Goal: Contribute content: Contribute content

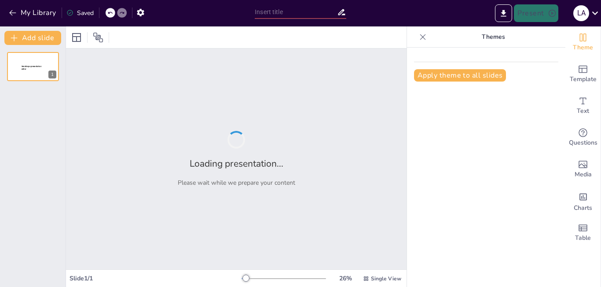
type input "Gestión Integral del Mantenimiento: Planificación y Evaluación de Resultados"
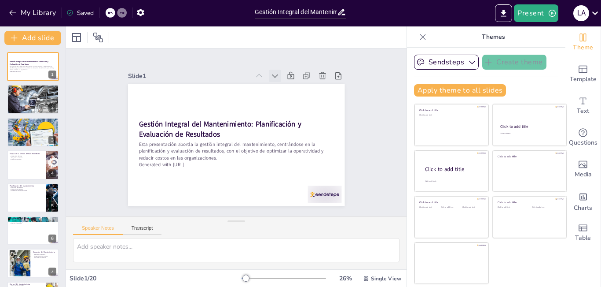
click at [285, 85] on icon at bounding box center [290, 90] width 11 height 11
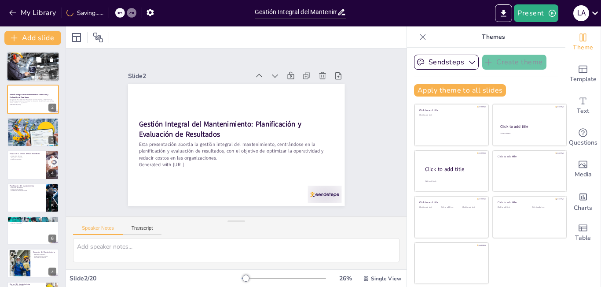
click at [38, 66] on div at bounding box center [33, 67] width 66 height 30
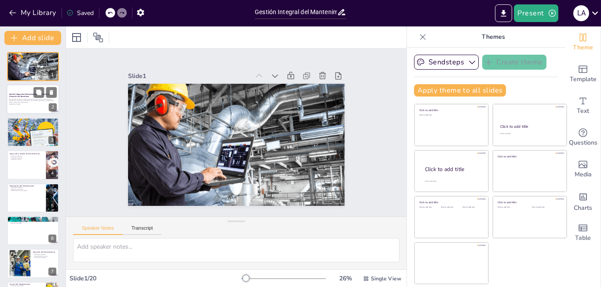
click at [42, 103] on p "Generated with [URL]" at bounding box center [33, 104] width 48 height 2
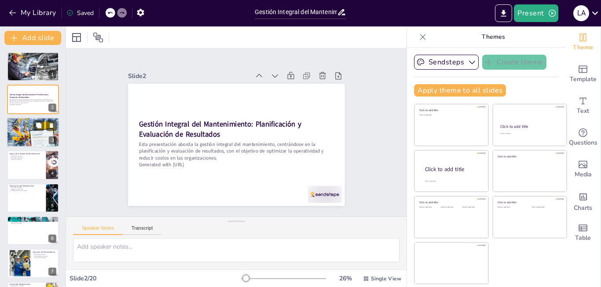
click at [41, 132] on div at bounding box center [33, 131] width 53 height 35
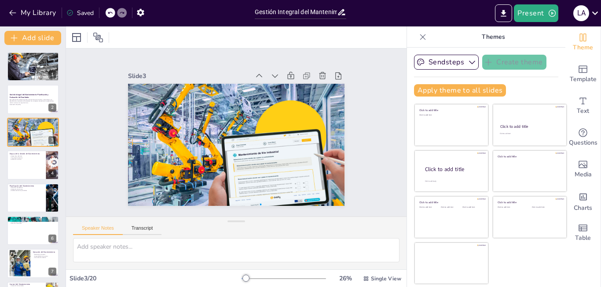
click at [30, 164] on div at bounding box center [33, 164] width 52 height 29
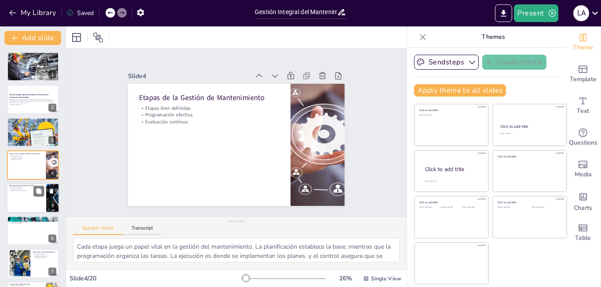
click at [37, 197] on div at bounding box center [33, 198] width 53 height 30
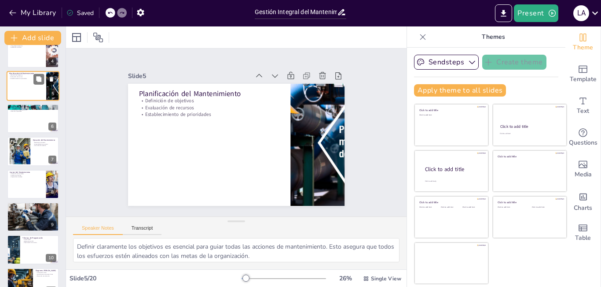
scroll to position [120, 0]
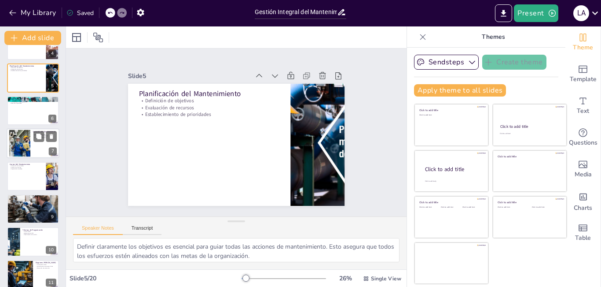
click at [32, 146] on div at bounding box center [33, 144] width 53 height 30
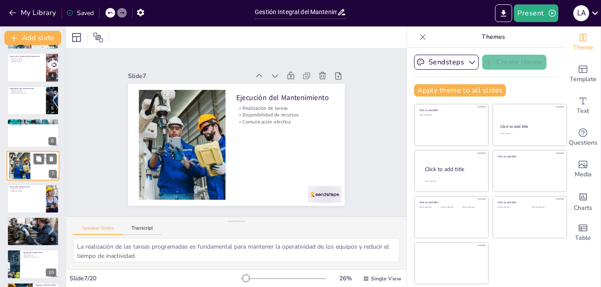
scroll to position [141, 0]
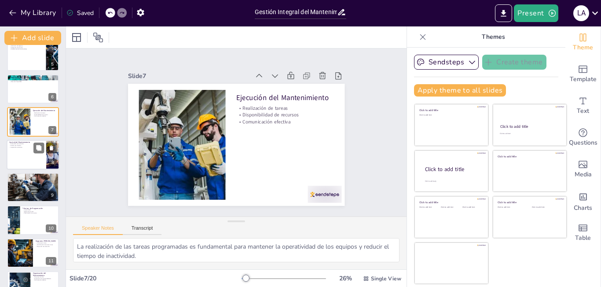
click at [32, 159] on div at bounding box center [33, 155] width 53 height 30
type textarea "Evaluar los resultados permite a las organizaciones identificar áreas de mejora…"
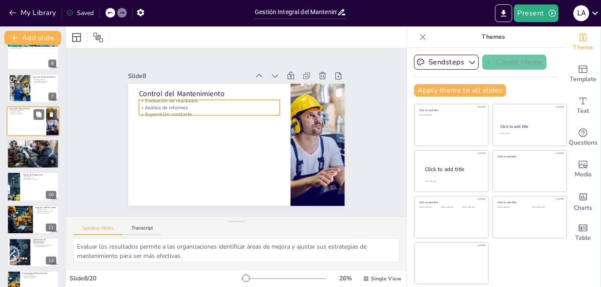
scroll to position [218, 0]
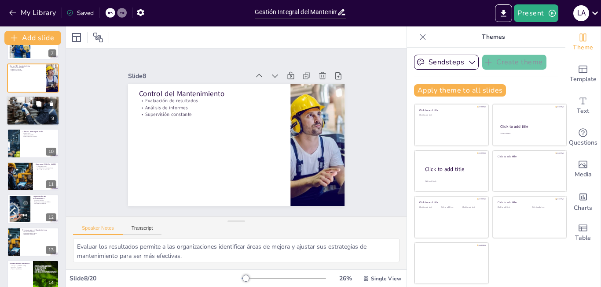
click at [41, 109] on button at bounding box center [38, 103] width 11 height 11
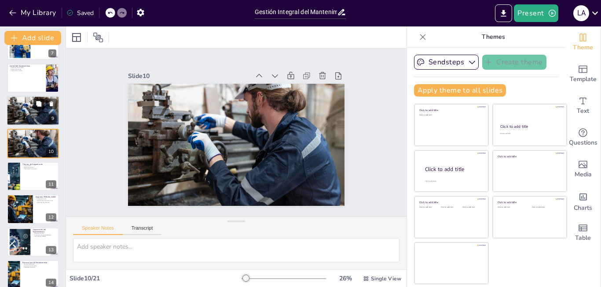
scroll to position [195, 0]
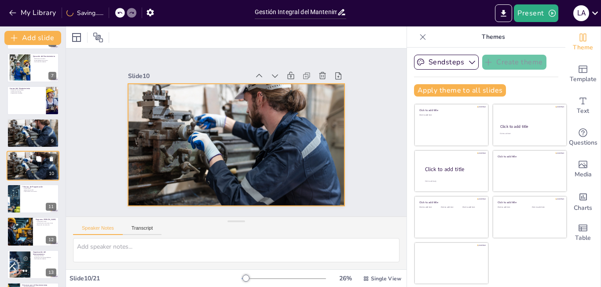
click at [43, 166] on div at bounding box center [33, 165] width 53 height 35
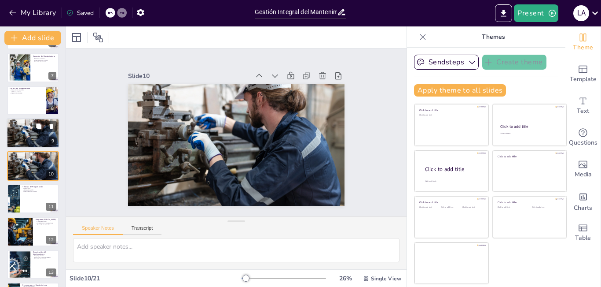
click at [47, 135] on div at bounding box center [33, 132] width 53 height 35
click at [46, 151] on div at bounding box center [33, 132] width 53 height 35
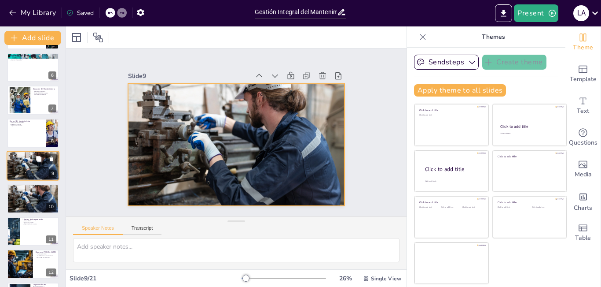
click at [33, 166] on div at bounding box center [33, 165] width 53 height 35
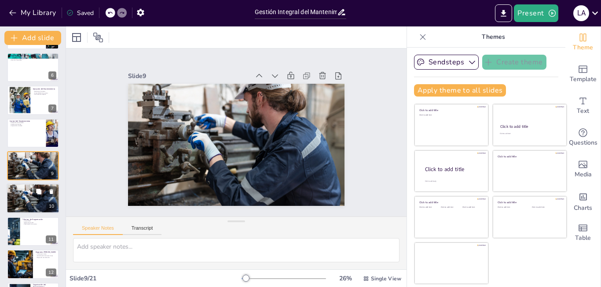
click at [33, 199] on div at bounding box center [33, 198] width 53 height 35
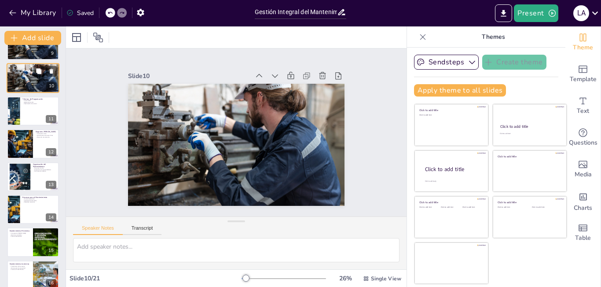
scroll to position [284, 0]
click at [30, 112] on div at bounding box center [33, 111] width 53 height 30
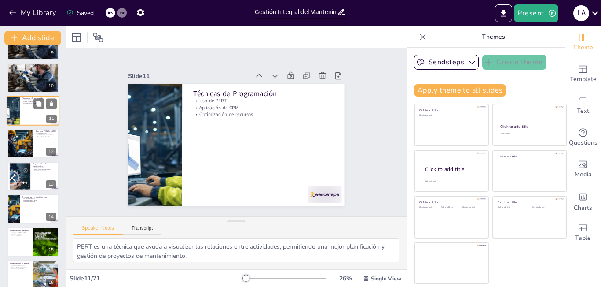
scroll to position [228, 0]
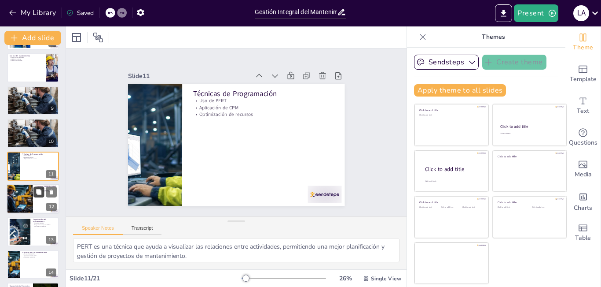
click at [38, 195] on button at bounding box center [38, 192] width 11 height 11
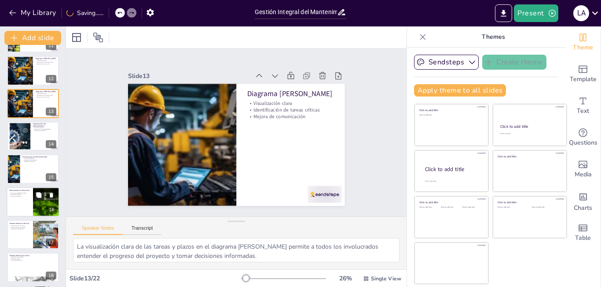
scroll to position [382, 0]
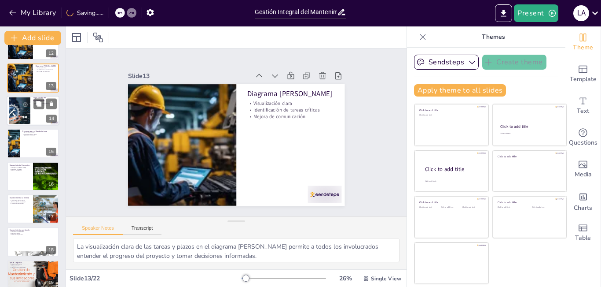
click at [34, 112] on div at bounding box center [33, 111] width 53 height 30
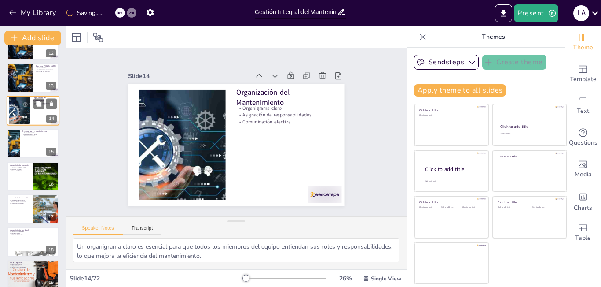
scroll to position [327, 0]
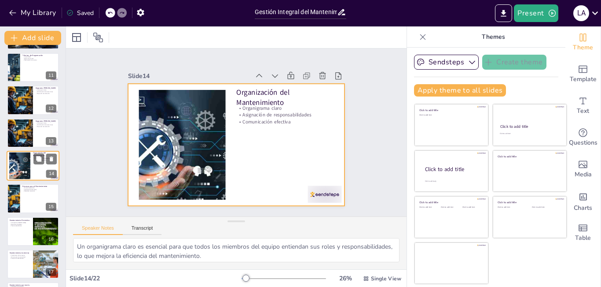
click at [40, 166] on div at bounding box center [33, 166] width 53 height 30
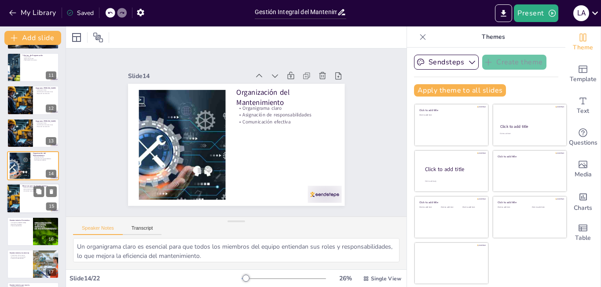
click at [41, 201] on div at bounding box center [33, 199] width 53 height 30
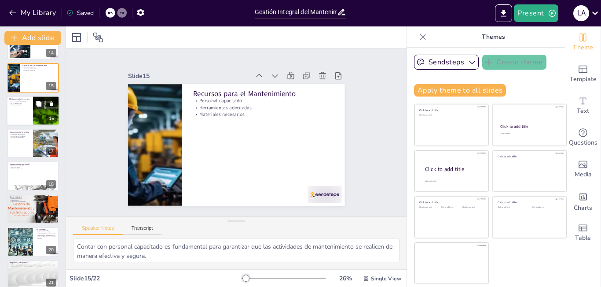
scroll to position [489, 0]
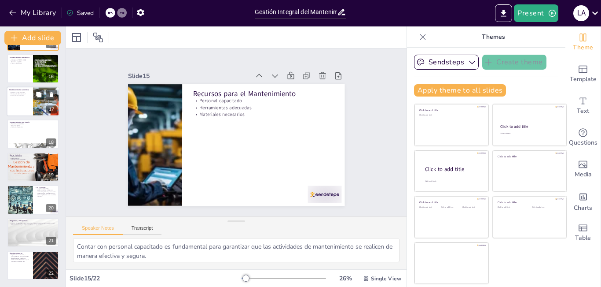
click at [19, 100] on div at bounding box center [33, 101] width 53 height 30
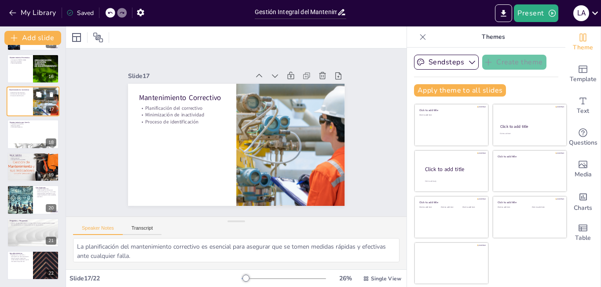
scroll to position [425, 0]
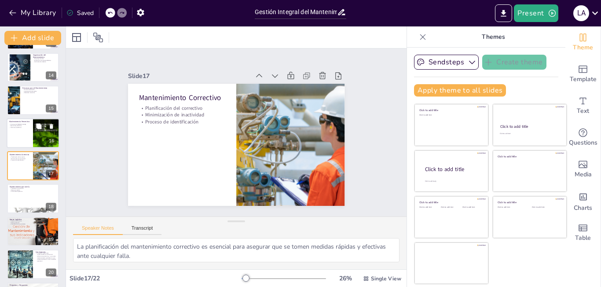
click at [31, 136] on div at bounding box center [33, 133] width 53 height 30
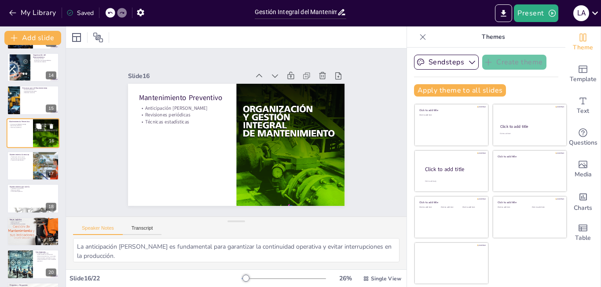
scroll to position [392, 0]
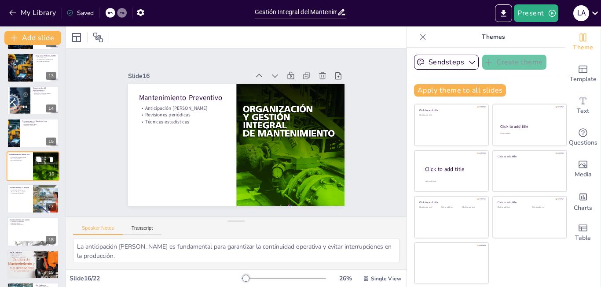
click at [31, 163] on div at bounding box center [33, 166] width 53 height 30
click at [32, 198] on div at bounding box center [33, 199] width 53 height 30
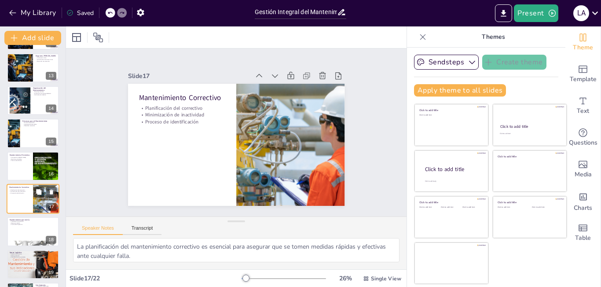
scroll to position [425, 0]
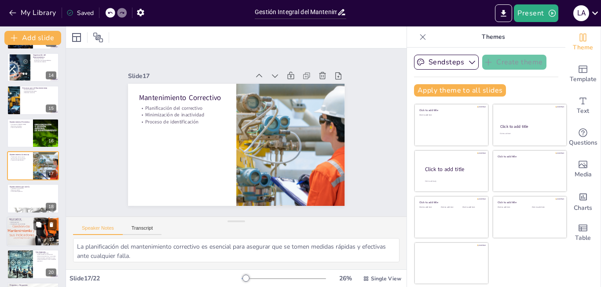
click at [32, 230] on div at bounding box center [33, 231] width 53 height 31
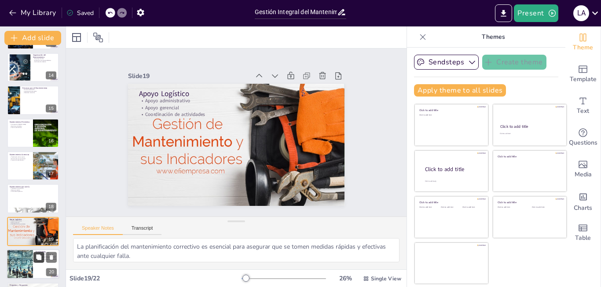
type textarea "El apoyo administrativo es esencial para coordinar las actividades de mantenimi…"
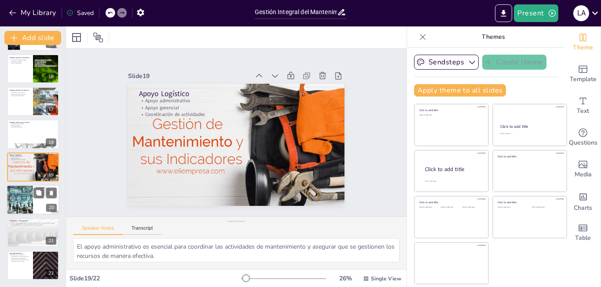
click at [38, 199] on div at bounding box center [33, 199] width 53 height 30
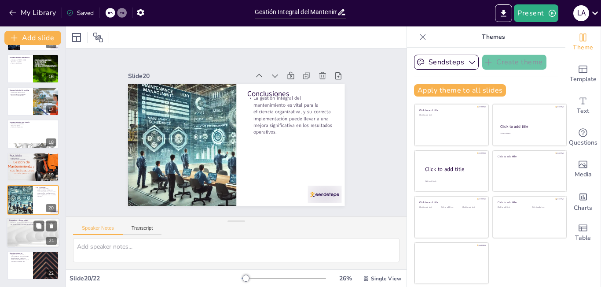
click at [37, 233] on div at bounding box center [33, 233] width 53 height 30
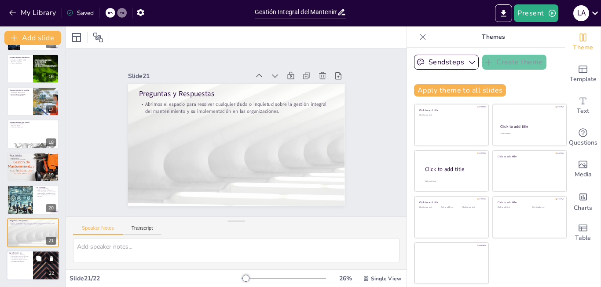
click at [35, 264] on div at bounding box center [46, 265] width 53 height 30
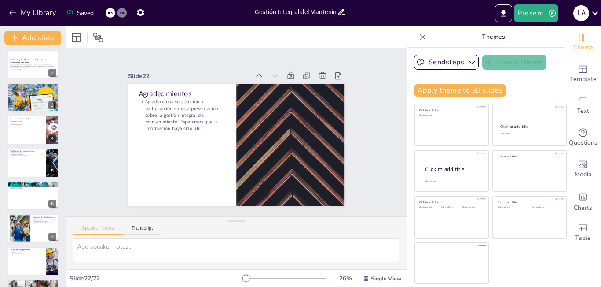
scroll to position [0, 0]
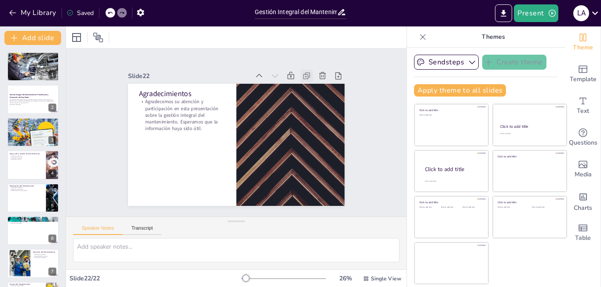
click at [316, 95] on icon at bounding box center [321, 100] width 11 height 11
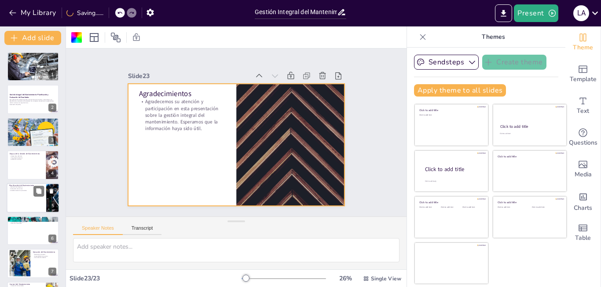
click at [23, 199] on div at bounding box center [33, 198] width 53 height 30
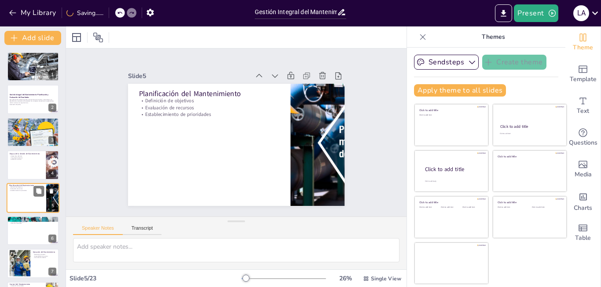
type textarea "Definir claramente los objetivos es esencial para guiar todas las acciones de m…"
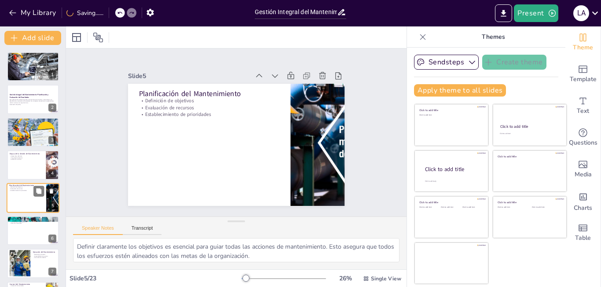
scroll to position [32, 0]
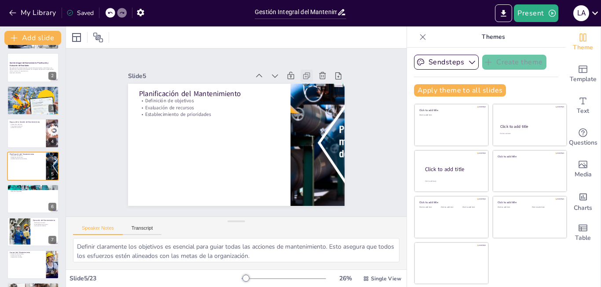
click at [312, 86] on icon at bounding box center [317, 91] width 11 height 11
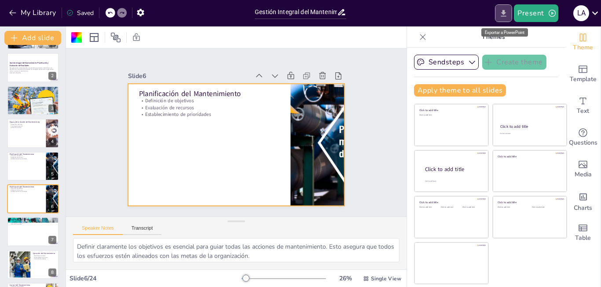
click at [504, 16] on icon "Export to PowerPoint" at bounding box center [504, 13] width 5 height 7
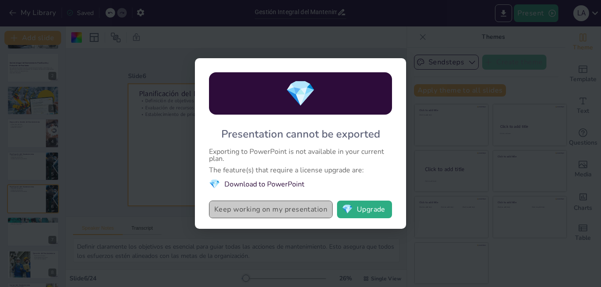
click at [295, 211] on button "Keep working on my presentation" at bounding box center [271, 209] width 124 height 18
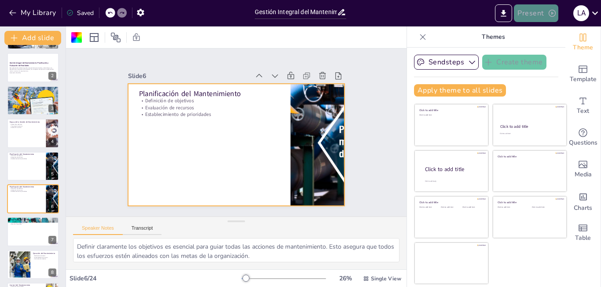
click at [543, 15] on button "Present" at bounding box center [536, 13] width 44 height 18
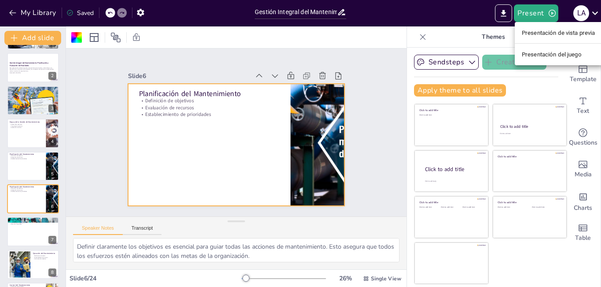
click at [545, 36] on font "Presentación de vista previa" at bounding box center [559, 33] width 74 height 7
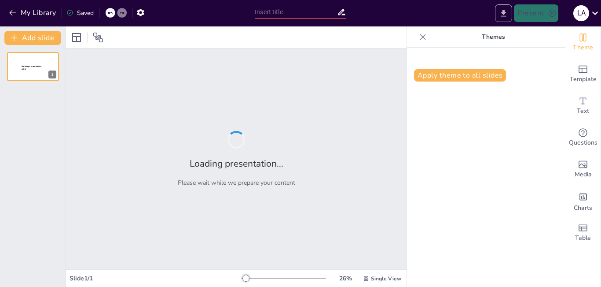
type input "Gestión Integral del Mantenimiento: Planificación y Evaluación de Resultados"
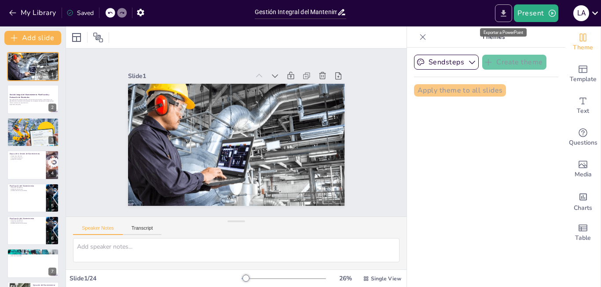
click at [505, 15] on icon "Export to PowerPoint" at bounding box center [503, 13] width 9 height 9
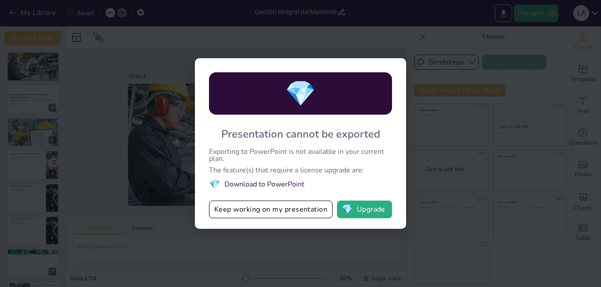
click at [536, 91] on div "💎 Presentation cannot be exported Exporting to PowerPoint is not available in y…" at bounding box center [300, 143] width 601 height 287
click at [343, 46] on div "💎 Presentation cannot be exported Exporting to PowerPoint is not available in y…" at bounding box center [300, 143] width 601 height 287
click at [446, 154] on div "💎 Presentation cannot be exported Exporting to PowerPoint is not available in y…" at bounding box center [300, 143] width 601 height 287
click at [545, 13] on div "💎 Presentation cannot be exported Exporting to PowerPoint is not available in y…" at bounding box center [300, 143] width 601 height 287
click at [272, 211] on button "Keep working on my presentation" at bounding box center [271, 209] width 124 height 18
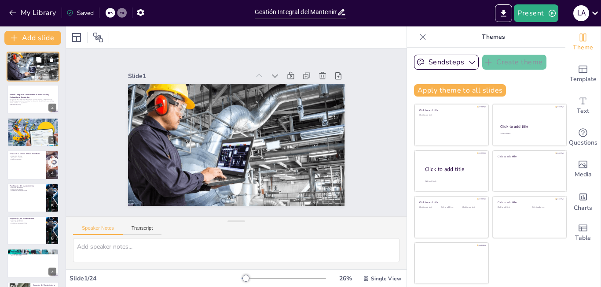
click at [40, 65] on div "1" at bounding box center [33, 67] width 53 height 30
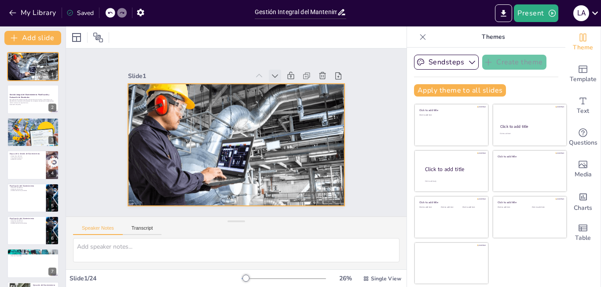
drag, startPoint x: 222, startPoint y: 137, endPoint x: 267, endPoint y: 74, distance: 77.0
click at [222, 137] on div at bounding box center [237, 145] width 268 height 122
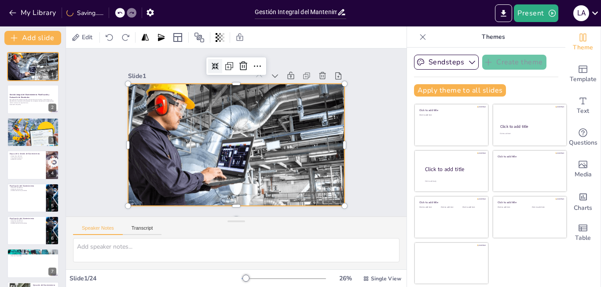
click at [232, 62] on icon at bounding box center [236, 62] width 9 height 9
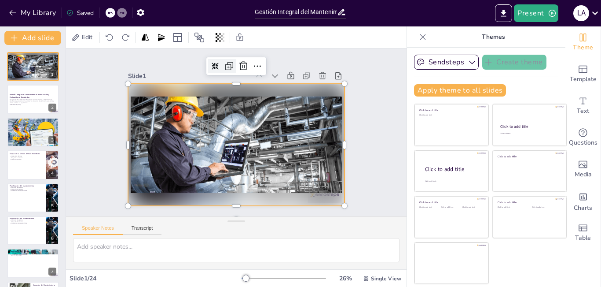
click at [224, 63] on icon at bounding box center [229, 66] width 11 height 11
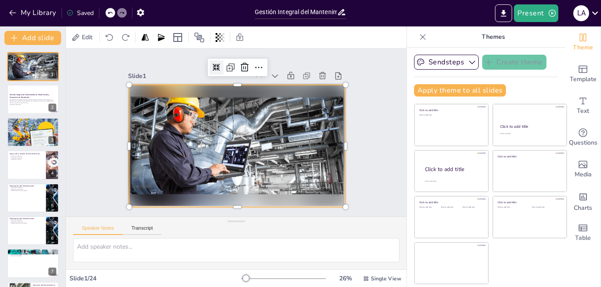
click at [372, 146] on div "Slide 1 Slide 2 Gestión Integral del Mantenimiento: Planificación y Evaluación …" at bounding box center [237, 132] width 380 height 292
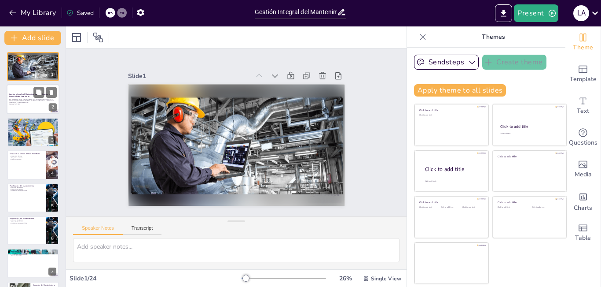
click at [34, 98] on p "Esta presentación aborda la gestión integral del mantenimiento, centrándose en …" at bounding box center [33, 100] width 48 height 5
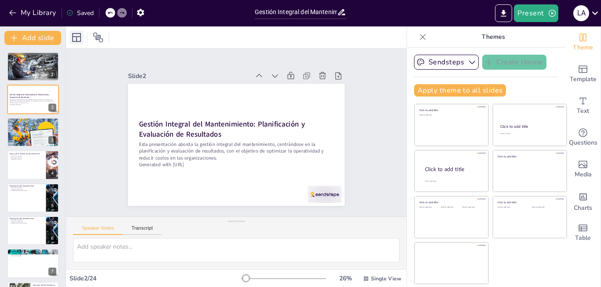
click at [78, 36] on icon at bounding box center [76, 37] width 9 height 9
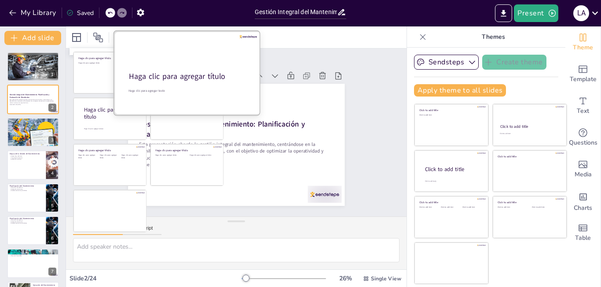
click at [179, 76] on font "Haga clic para agregar título" at bounding box center [177, 76] width 96 height 11
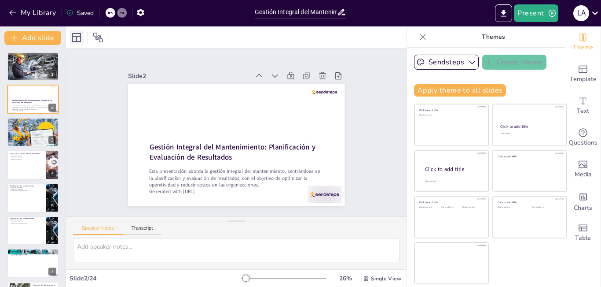
click at [80, 34] on icon at bounding box center [76, 37] width 9 height 9
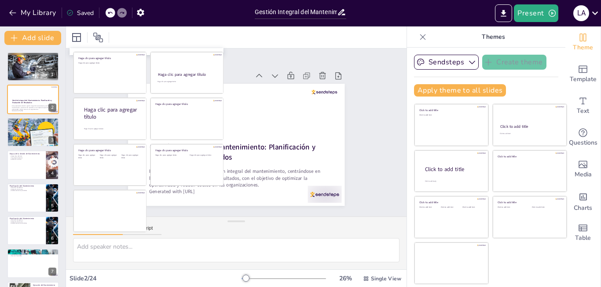
click at [365, 147] on div "Slide 1 Slide 2 Gestión Integral del Mantenimiento: Planificación y Evaluación …" at bounding box center [236, 132] width 356 height 203
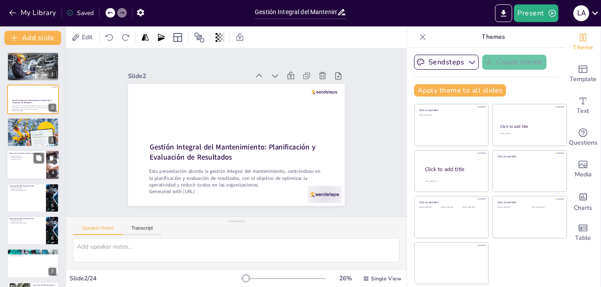
click at [33, 169] on div at bounding box center [33, 165] width 53 height 30
type textarea "Cada etapa juega un papel vital en la gestión del mantenimiento. La planificaci…"
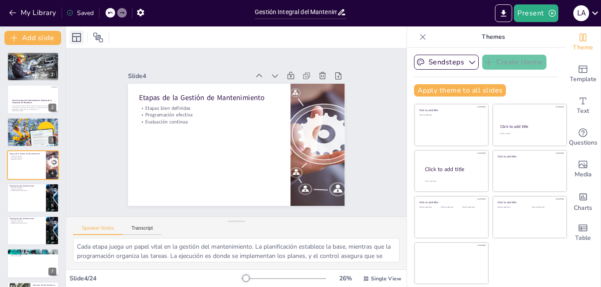
click at [76, 36] on icon at bounding box center [76, 37] width 11 height 11
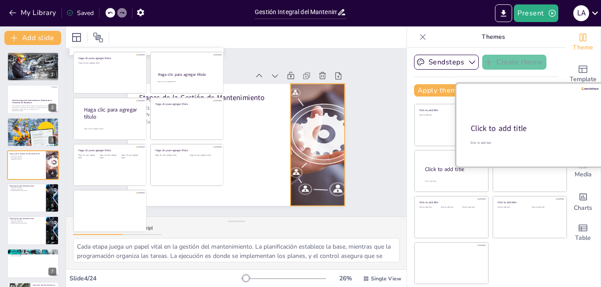
click at [501, 140] on div "Click to add text" at bounding box center [530, 142] width 118 height 4
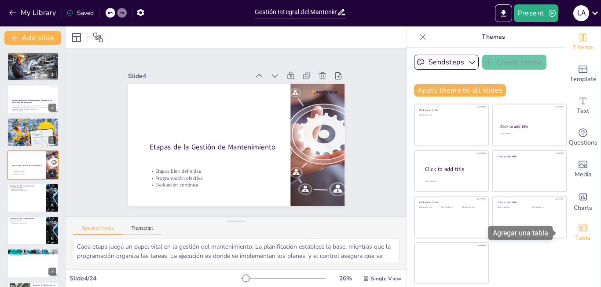
click at [579, 229] on icon "Add a table" at bounding box center [583, 227] width 9 height 7
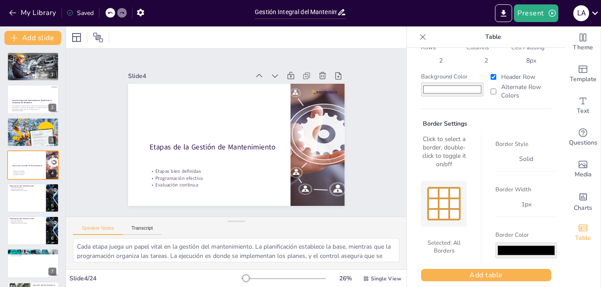
scroll to position [42, 0]
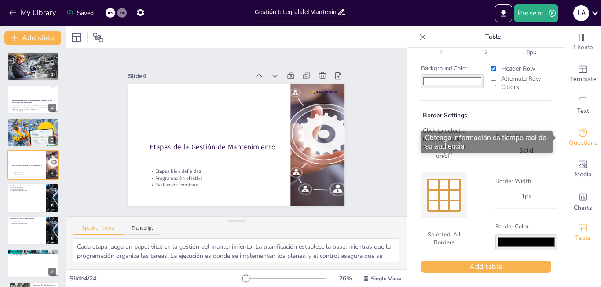
click at [579, 136] on icon "Get real-time input from your audience" at bounding box center [583, 132] width 9 height 9
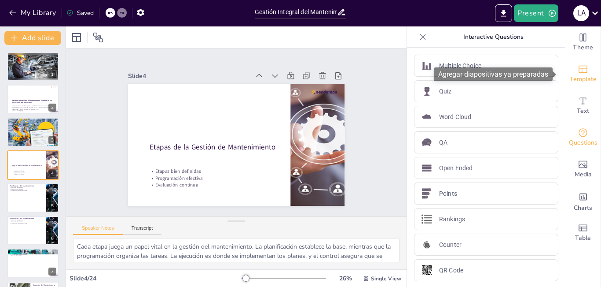
click at [579, 75] on span "Template" at bounding box center [583, 79] width 27 height 10
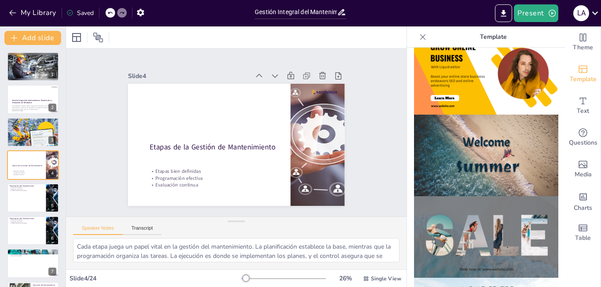
scroll to position [264, 0]
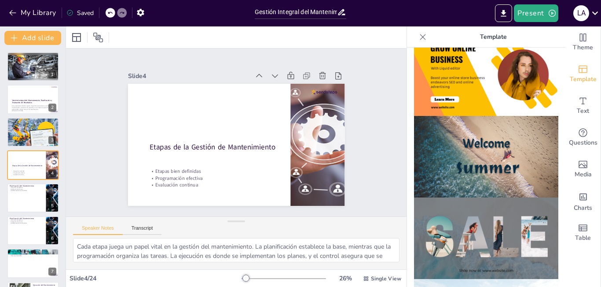
click at [505, 221] on img at bounding box center [486, 237] width 144 height 81
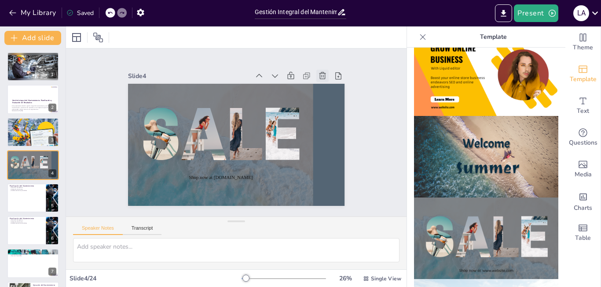
click at [328, 90] on icon at bounding box center [333, 95] width 11 height 11
type textarea "Definir claramente los objetivos es esencial para guiar todas las acciones de m…"
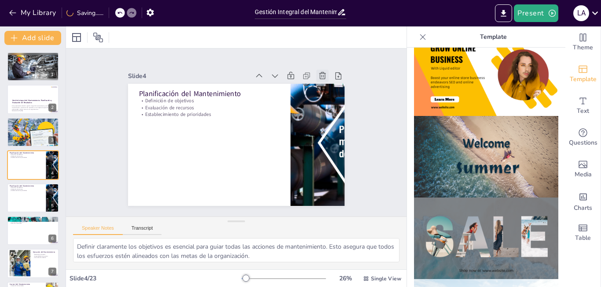
click at [318, 71] on icon at bounding box center [322, 75] width 9 height 9
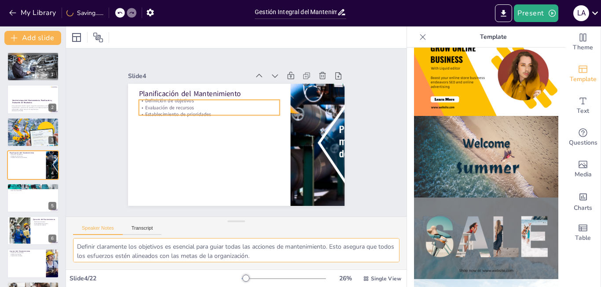
drag, startPoint x: 31, startPoint y: 158, endPoint x: 311, endPoint y: 177, distance: 280.7
click at [284, 245] on textarea "Definir claramente los objetivos es esencial para guiar todas las acciones de m…" at bounding box center [236, 250] width 327 height 24
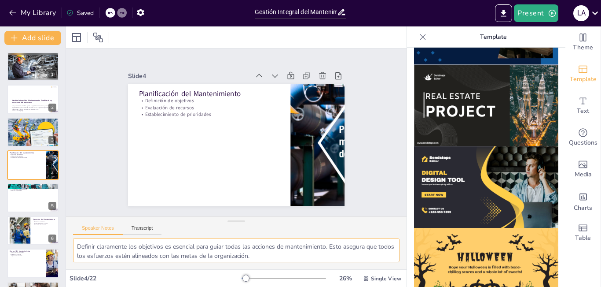
scroll to position [879, 0]
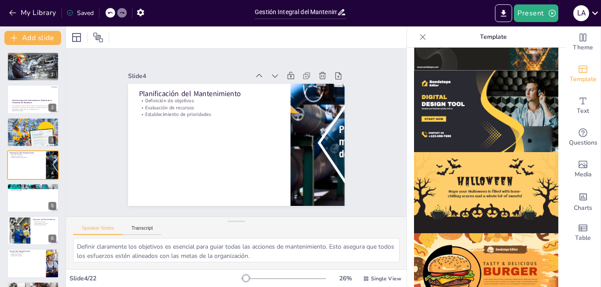
click at [478, 233] on img at bounding box center [486, 273] width 144 height 81
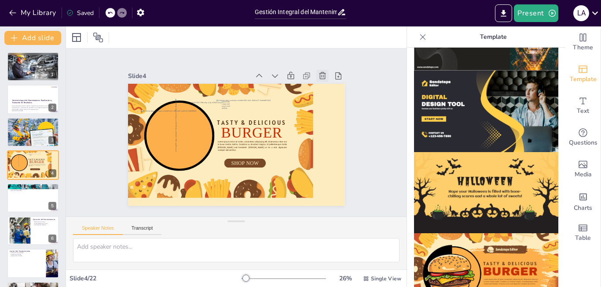
click at [329, 90] on icon at bounding box center [333, 94] width 8 height 8
type textarea "Clasificar las órdenes de trabajo es esencial para garantizar que los trabajos …"
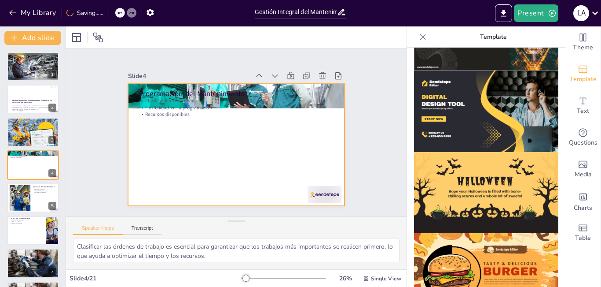
click at [218, 91] on p "Programación del Mantenimiento" at bounding box center [236, 94] width 195 height 10
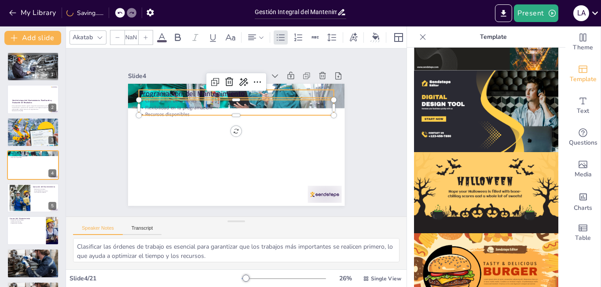
click at [183, 89] on p "Programación del Mantenimiento" at bounding box center [240, 94] width 195 height 30
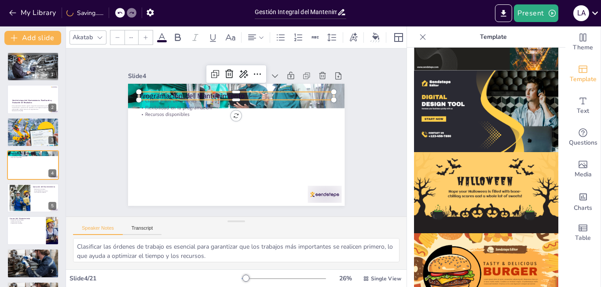
type input "48"
drag, startPoint x: 227, startPoint y: 112, endPoint x: 227, endPoint y: 143, distance: 30.4
click at [227, 142] on div "Programación del Mantenimiento Clasificación de órdenes Flexibilidad en la prog…" at bounding box center [229, 142] width 247 height 226
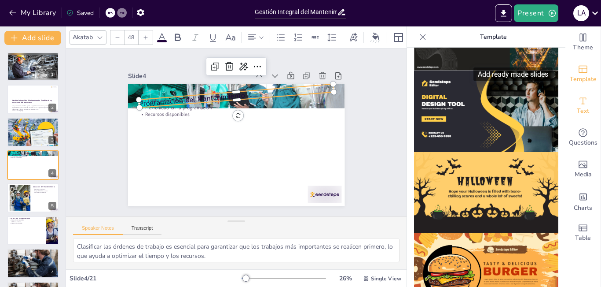
click at [579, 103] on icon "Add text boxes" at bounding box center [583, 101] width 11 height 11
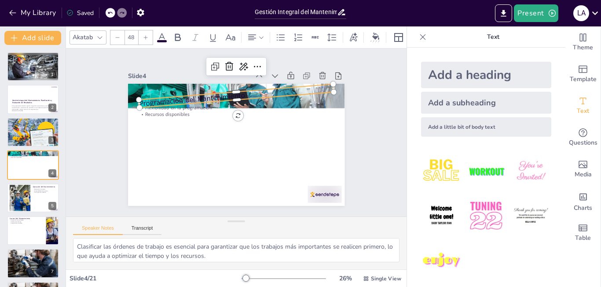
click at [479, 214] on img at bounding box center [486, 215] width 41 height 41
